Goal: Information Seeking & Learning: Learn about a topic

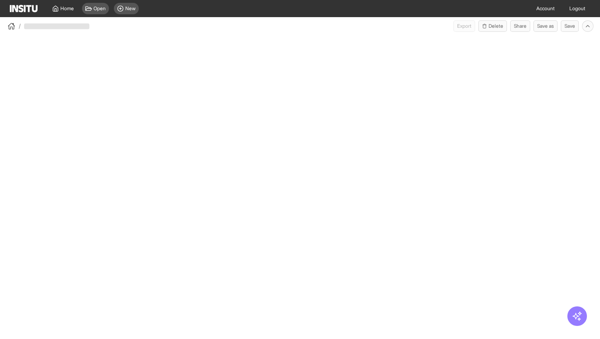
select select "**"
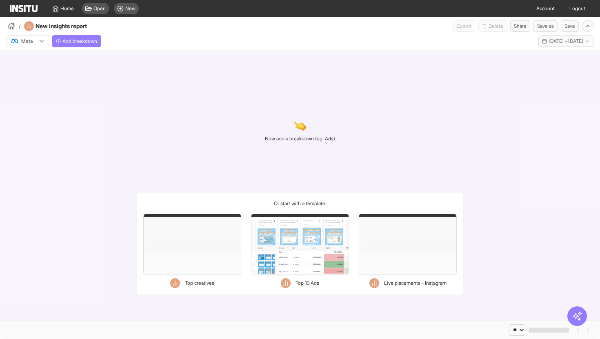
click at [299, 231] on div "Filters Format Static Video Static & Video Placement types Staged Staged Facebo…" at bounding box center [300, 244] width 98 height 61
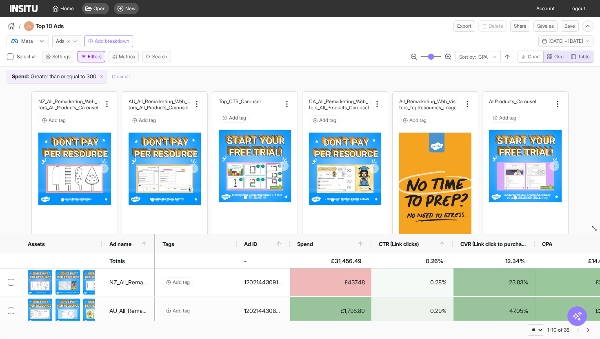
click at [102, 56] on button "Filters" at bounding box center [92, 56] width 28 height 11
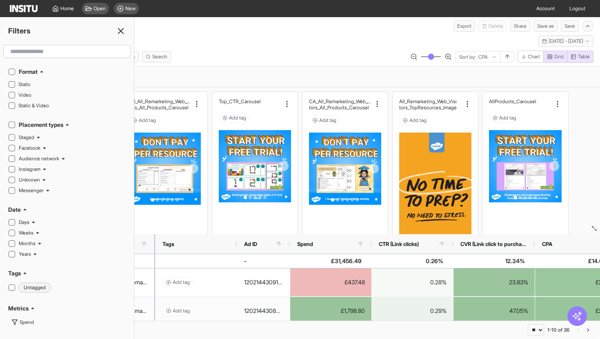
click at [182, 36] on div "Meta Ads Add breakdown Last 14 days - [DATE] - [DATE] [DATE] - [DATE]" at bounding box center [300, 40] width 600 height 16
click at [163, 56] on span "Search" at bounding box center [159, 56] width 15 height 7
type input "******"
click at [138, 67] on input "**" at bounding box center [131, 66] width 13 height 11
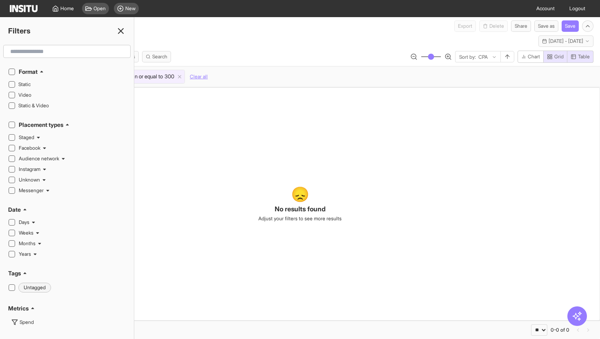
click at [222, 61] on div "Select all Settings Filters Metrics Search Sort by: CPA Chart Grid Table" at bounding box center [300, 59] width 600 height 16
click at [120, 31] on line at bounding box center [120, 31] width 5 height 5
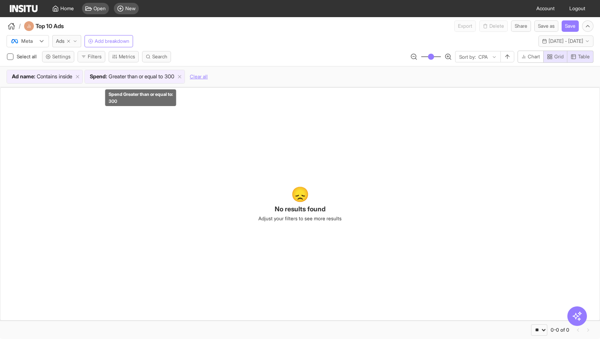
click at [174, 79] on div "Spend : Greater than or equal to 300" at bounding box center [132, 77] width 84 height 8
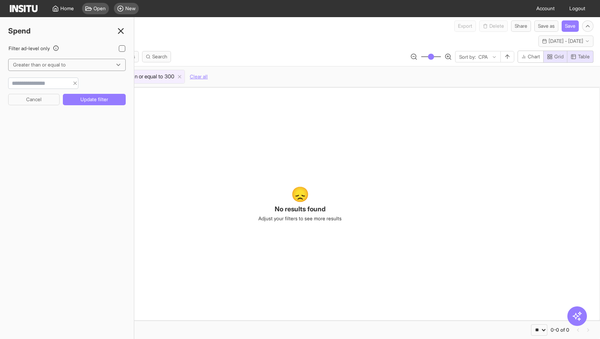
type input "*"
type input "***"
click at [77, 104] on button "Update filter" at bounding box center [94, 99] width 63 height 11
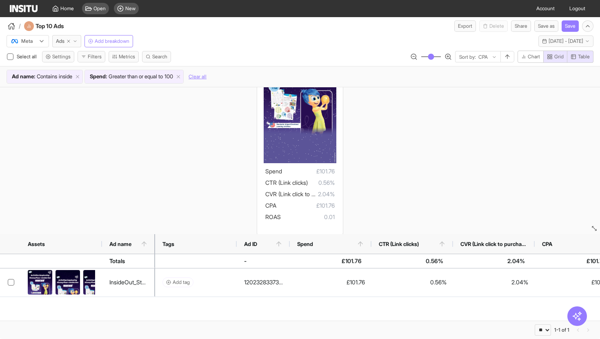
scroll to position [98, 0]
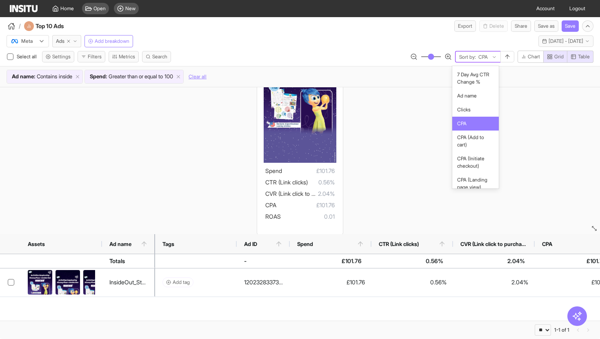
click at [489, 57] on div "CPA" at bounding box center [484, 57] width 14 height 8
click at [427, 188] on div "InsideOut_Stat ic_Execution4 Add tag Spend £101.76 CTR (Link clicks) 0.56% CVR …" at bounding box center [300, 114] width 600 height 250
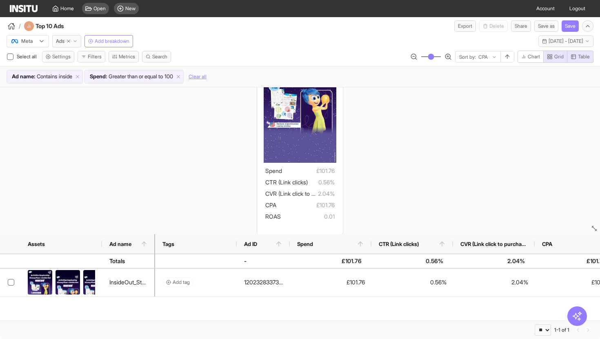
drag, startPoint x: 153, startPoint y: 246, endPoint x: 226, endPoint y: 251, distance: 73.2
click at [226, 251] on div "Assets Ad name Tags Ad ID" at bounding box center [300, 244] width 600 height 20
click at [170, 72] on div "Spend : Greater than or equal to 100" at bounding box center [134, 76] width 98 height 13
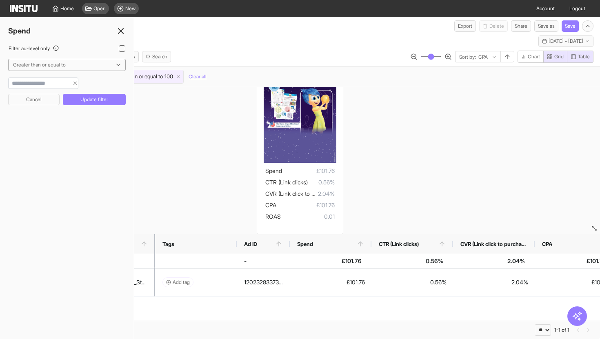
type input "*"
type input "**"
click at [89, 95] on button "Update filter" at bounding box center [94, 99] width 63 height 11
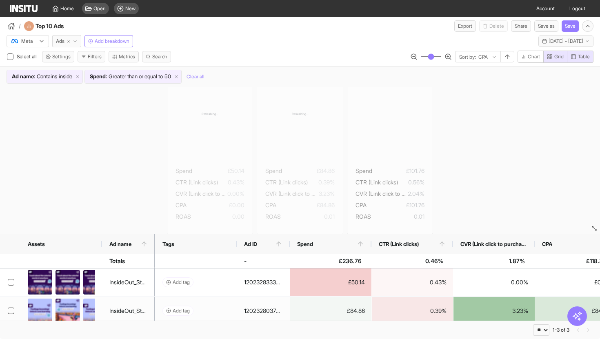
scroll to position [98, 0]
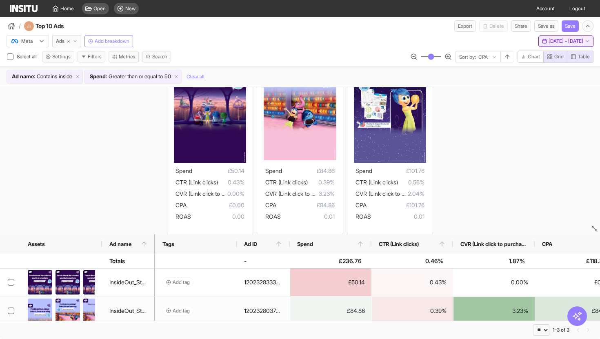
click at [548, 43] on span "[DATE] - [DATE]" at bounding box center [565, 41] width 35 height 7
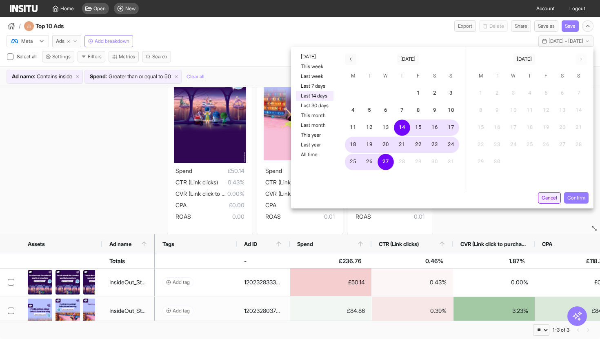
click at [557, 195] on button "Cancel" at bounding box center [549, 197] width 23 height 11
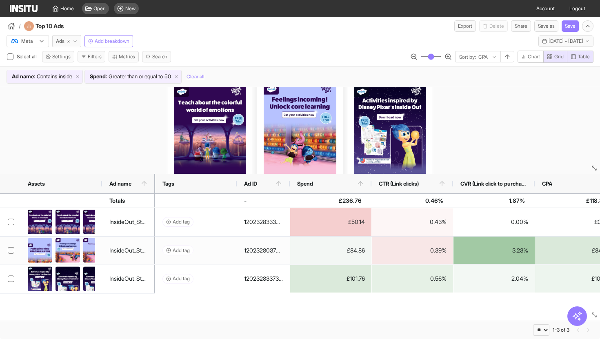
scroll to position [0, 0]
